Goal: Information Seeking & Learning: Check status

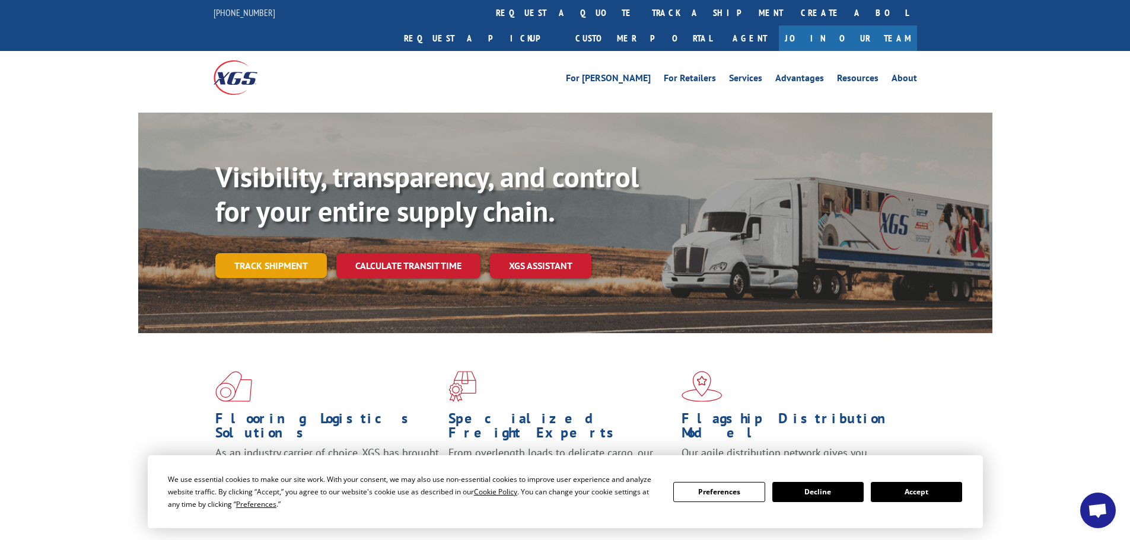
click at [264, 253] on link "Track shipment" at bounding box center [270, 265] width 111 height 25
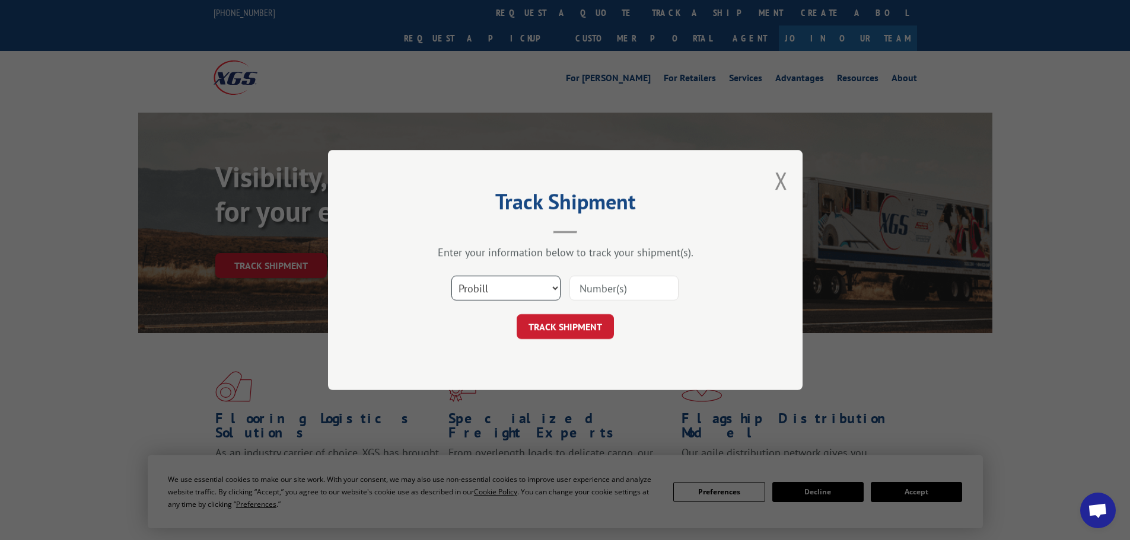
click at [505, 284] on select "Select category... Probill BOL PO" at bounding box center [505, 288] width 109 height 25
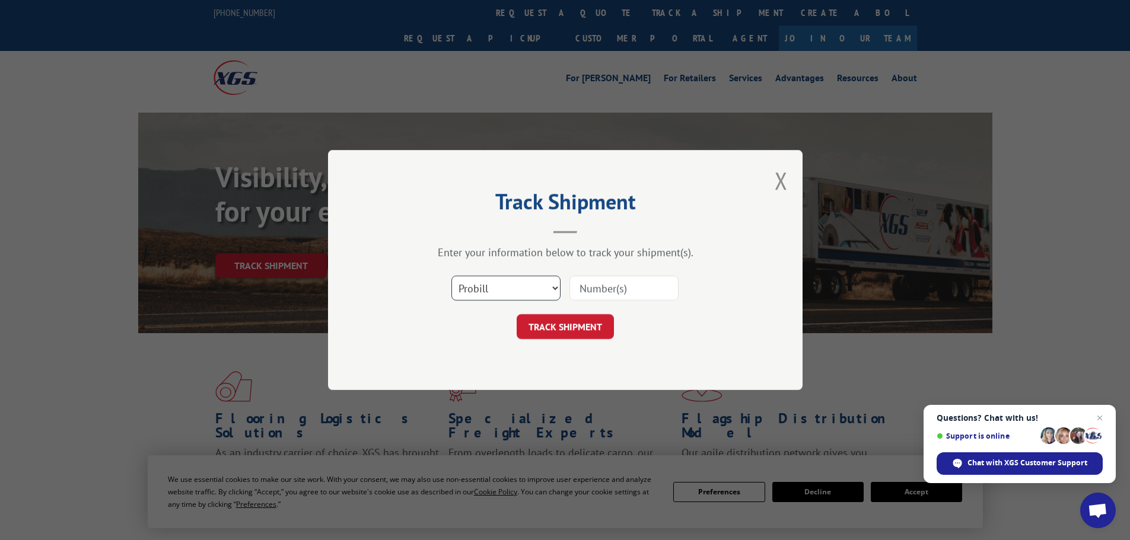
select select "bol"
click at [451, 276] on select "Select category... Probill BOL PO" at bounding box center [505, 288] width 109 height 25
click at [586, 286] on input at bounding box center [623, 288] width 109 height 25
paste input "475041"
type input "475041"
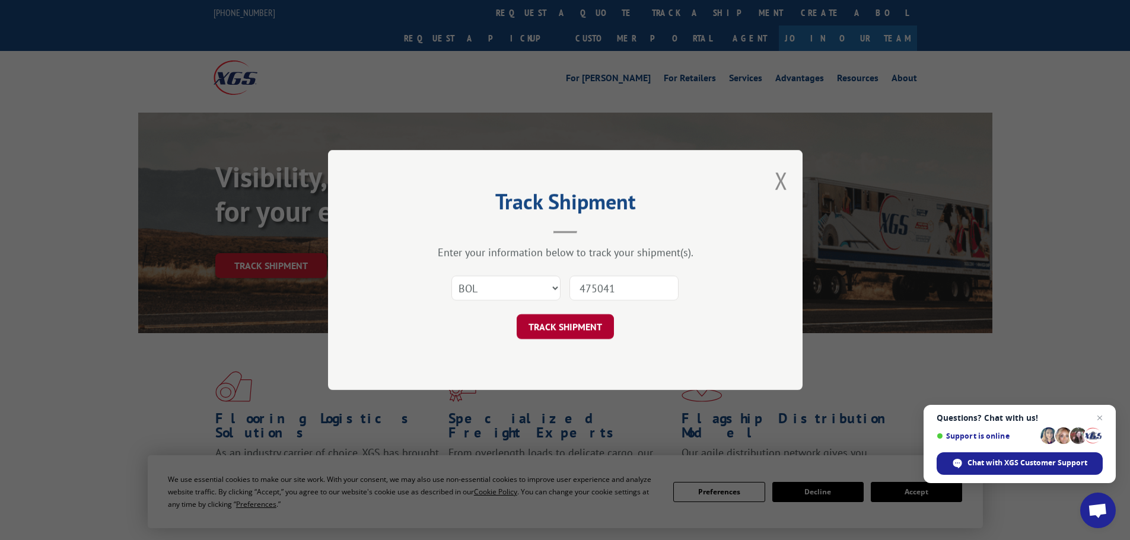
click at [562, 323] on button "TRACK SHIPMENT" at bounding box center [564, 326] width 97 height 25
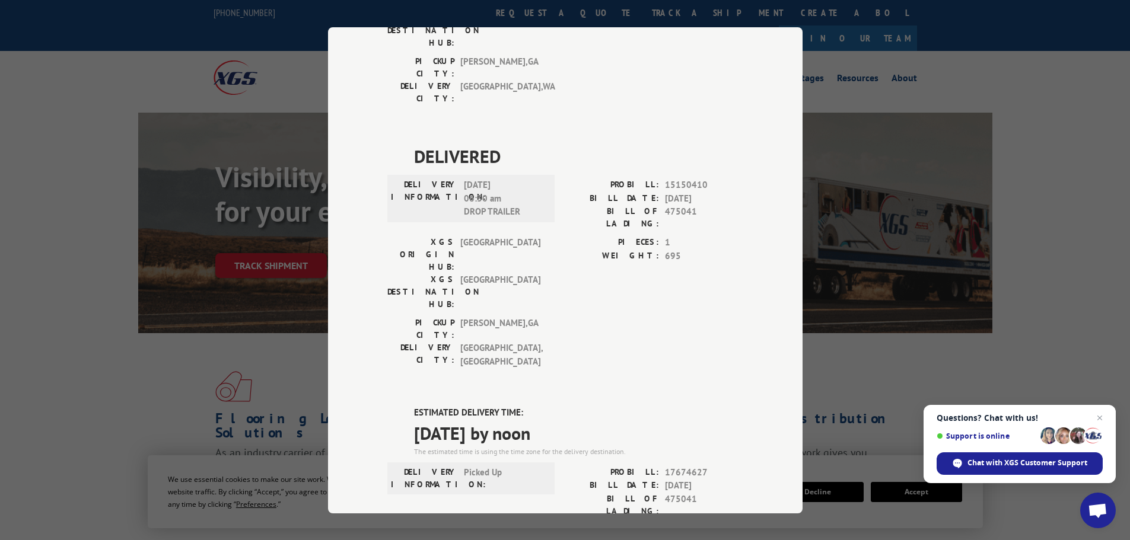
scroll to position [534, 0]
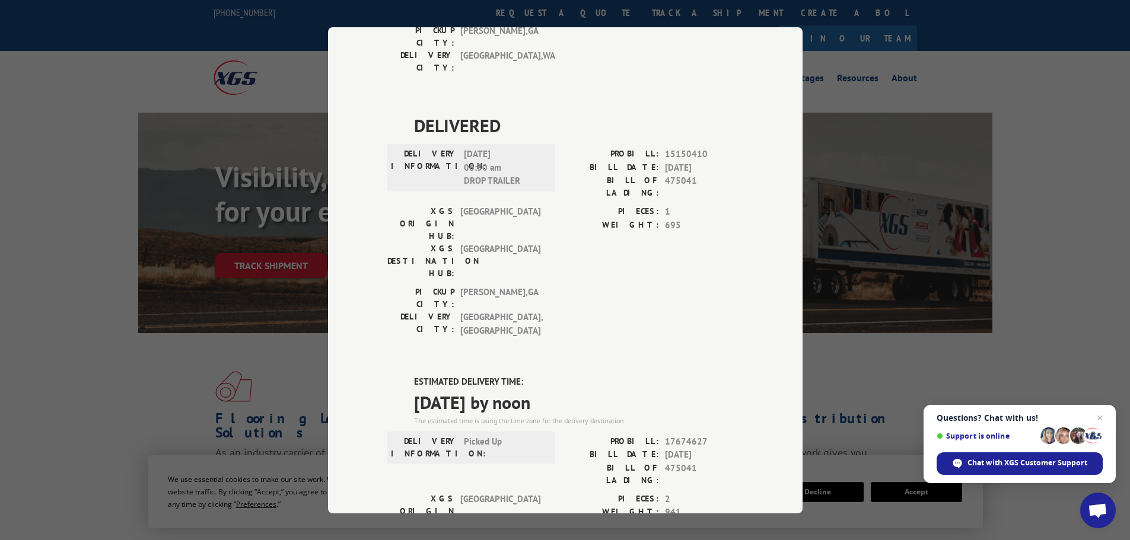
drag, startPoint x: 409, startPoint y: 192, endPoint x: 601, endPoint y: 215, distance: 194.0
copy div "ESTIMATED DELIVERY TIME: [DATE] by noon"
